Goal: Task Accomplishment & Management: Use online tool/utility

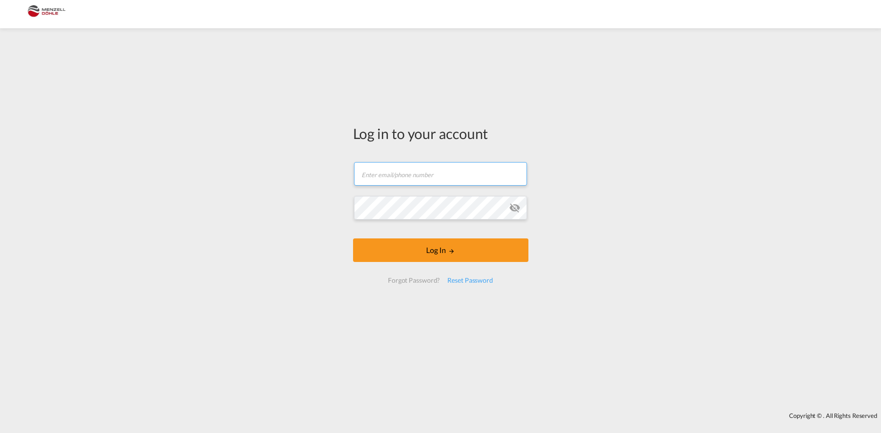
click at [412, 175] on input "text" at bounding box center [440, 174] width 173 height 24
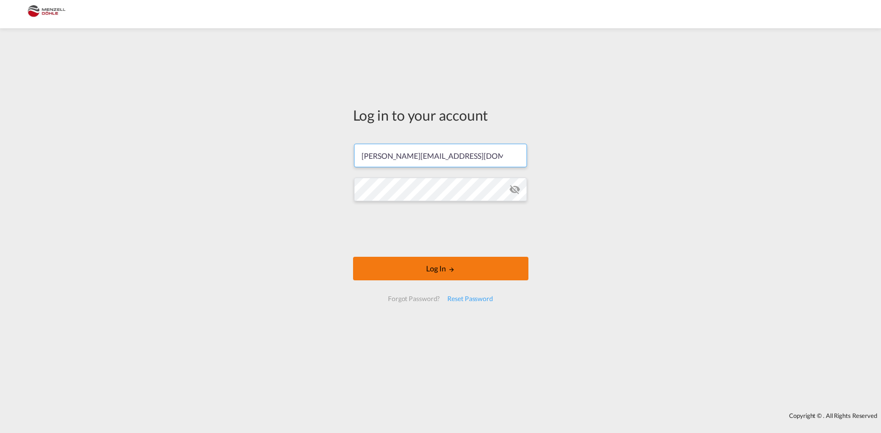
type input "[PERSON_NAME][EMAIL_ADDRESS][DOMAIN_NAME]"
click at [438, 266] on button "Log In" at bounding box center [440, 269] width 175 height 24
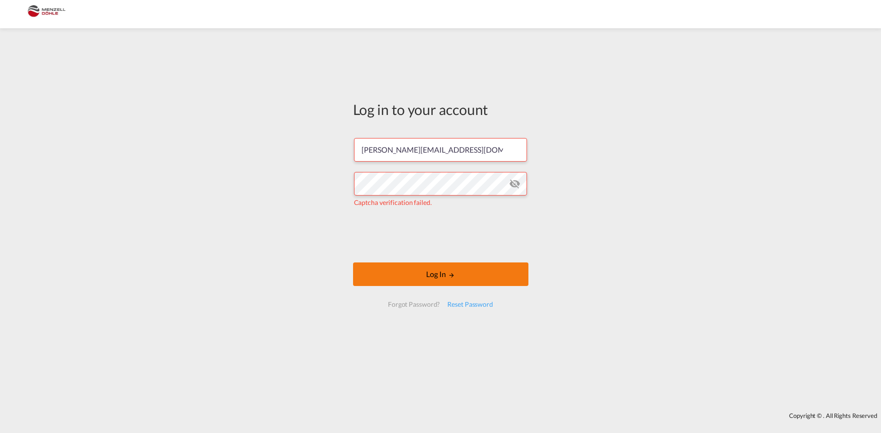
click at [443, 273] on button "Log In" at bounding box center [440, 274] width 175 height 24
